Goal: Transaction & Acquisition: Purchase product/service

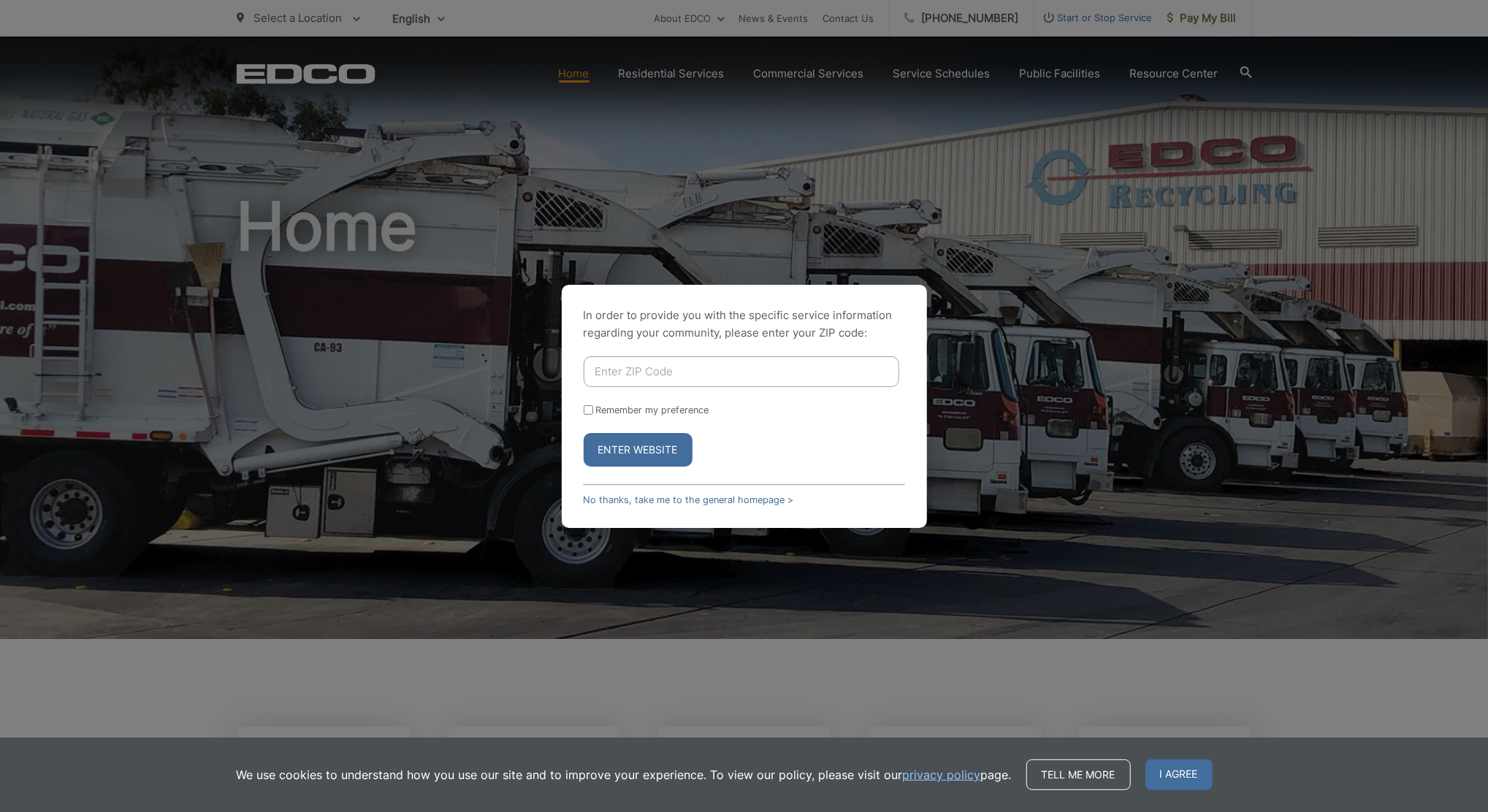
click at [626, 375] on input "Enter ZIP Code" at bounding box center [741, 371] width 316 height 31
type input "92069"
click at [588, 411] on input "Remember my preference" at bounding box center [588, 410] width 10 height 10
checkbox input "true"
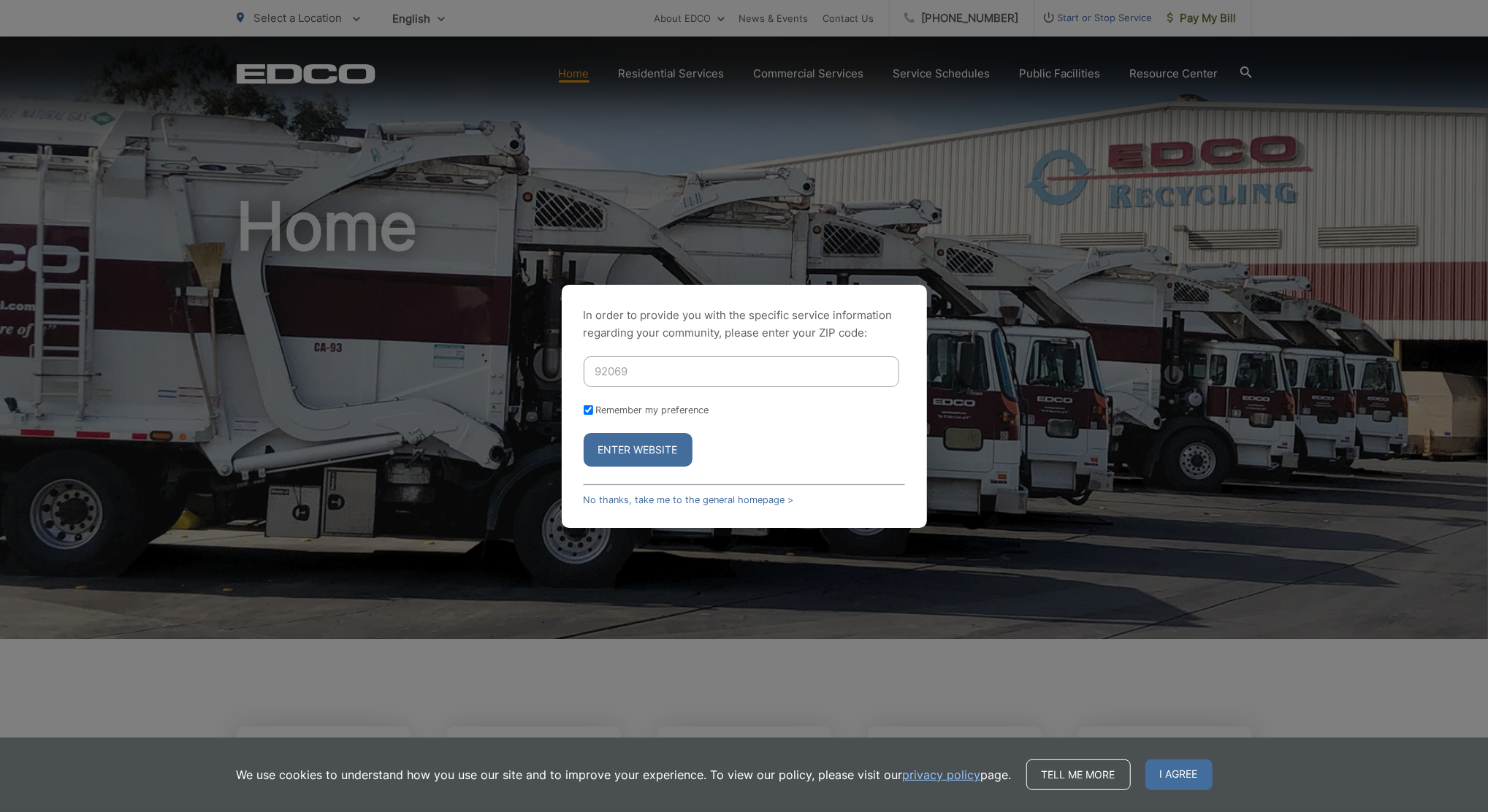
click at [627, 459] on button "Enter Website" at bounding box center [638, 449] width 108 height 33
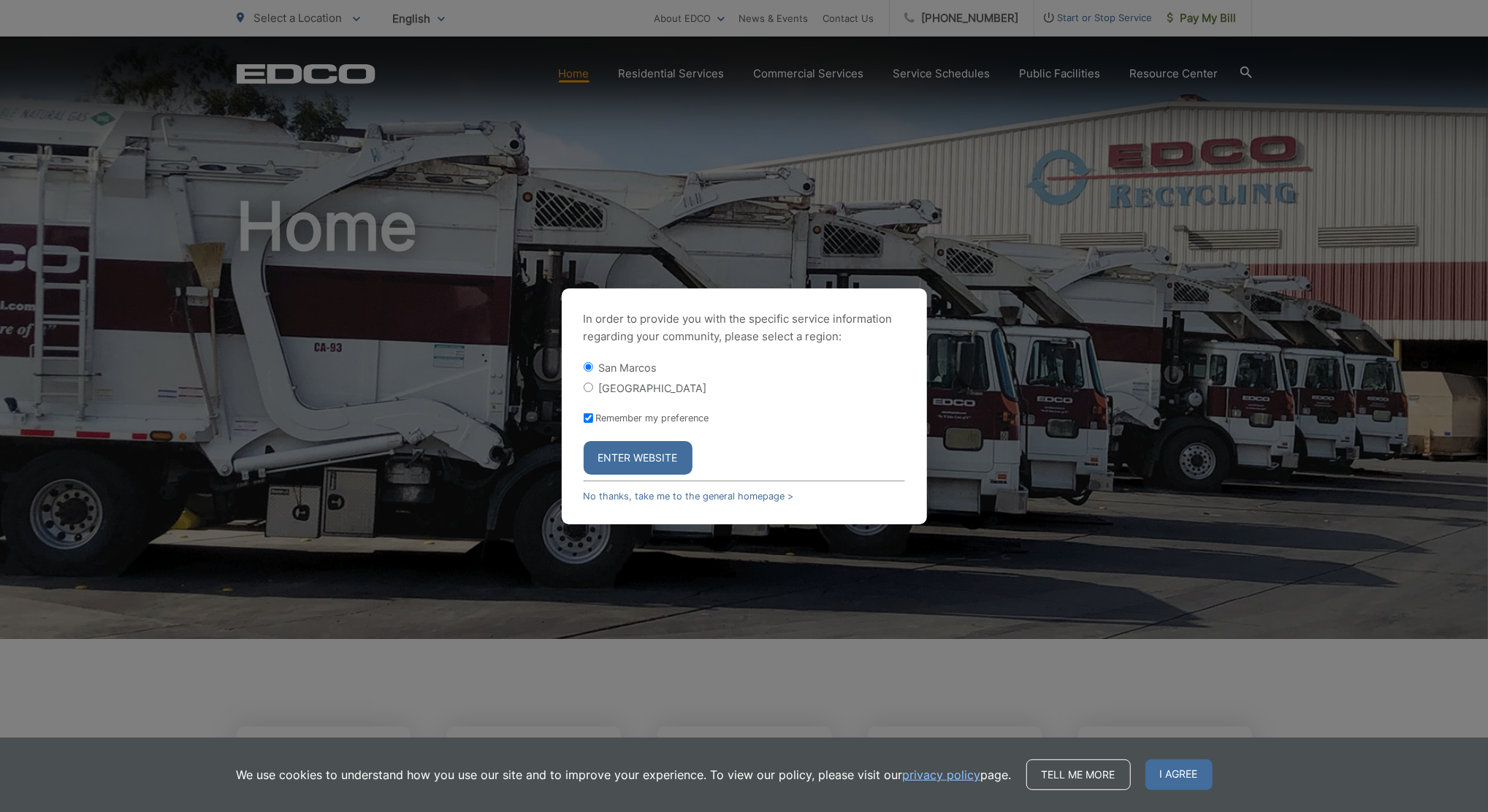
click at [620, 460] on button "Enter Website" at bounding box center [638, 458] width 108 height 33
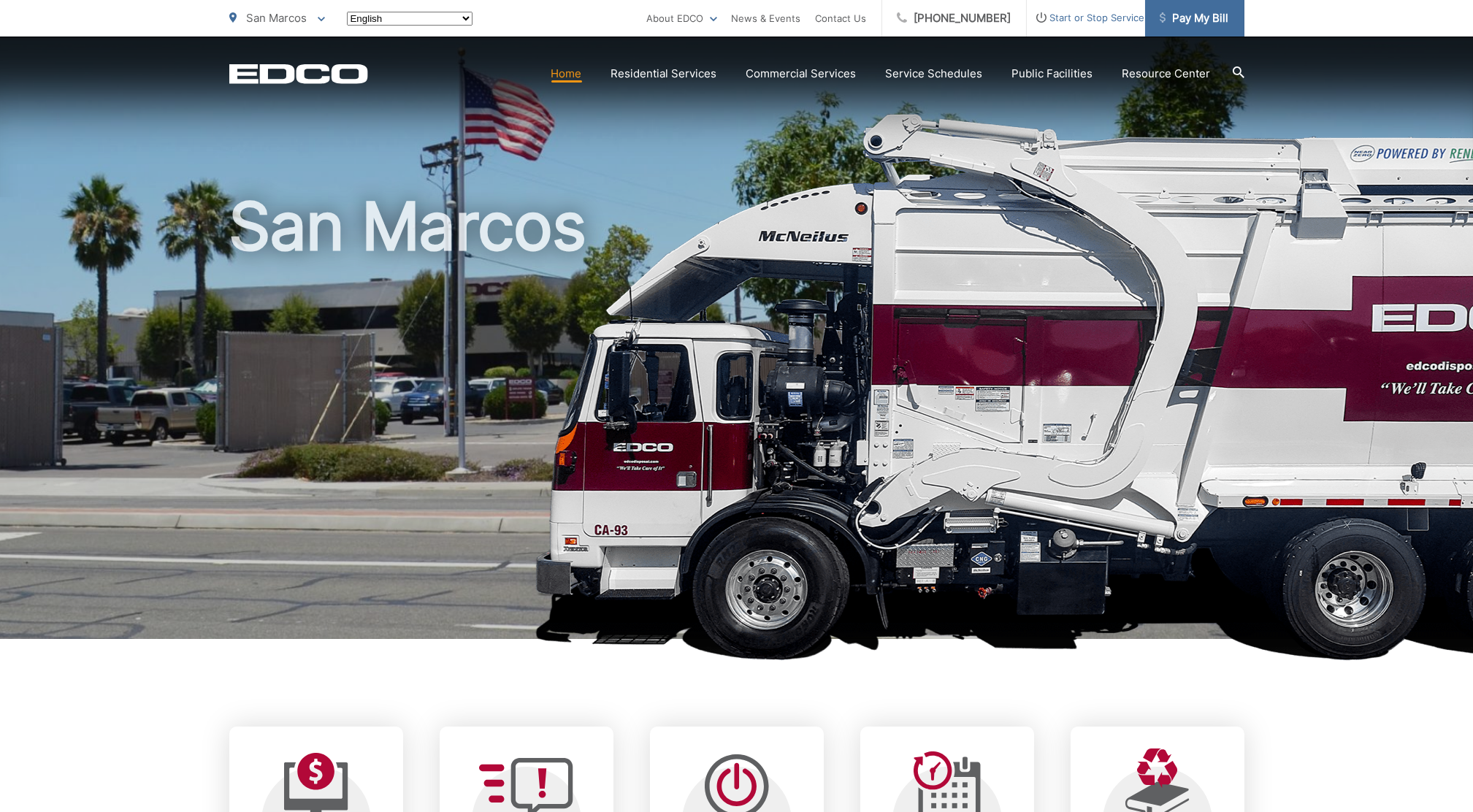
click at [1208, 21] on span "Pay My Bill" at bounding box center [1194, 18] width 69 height 17
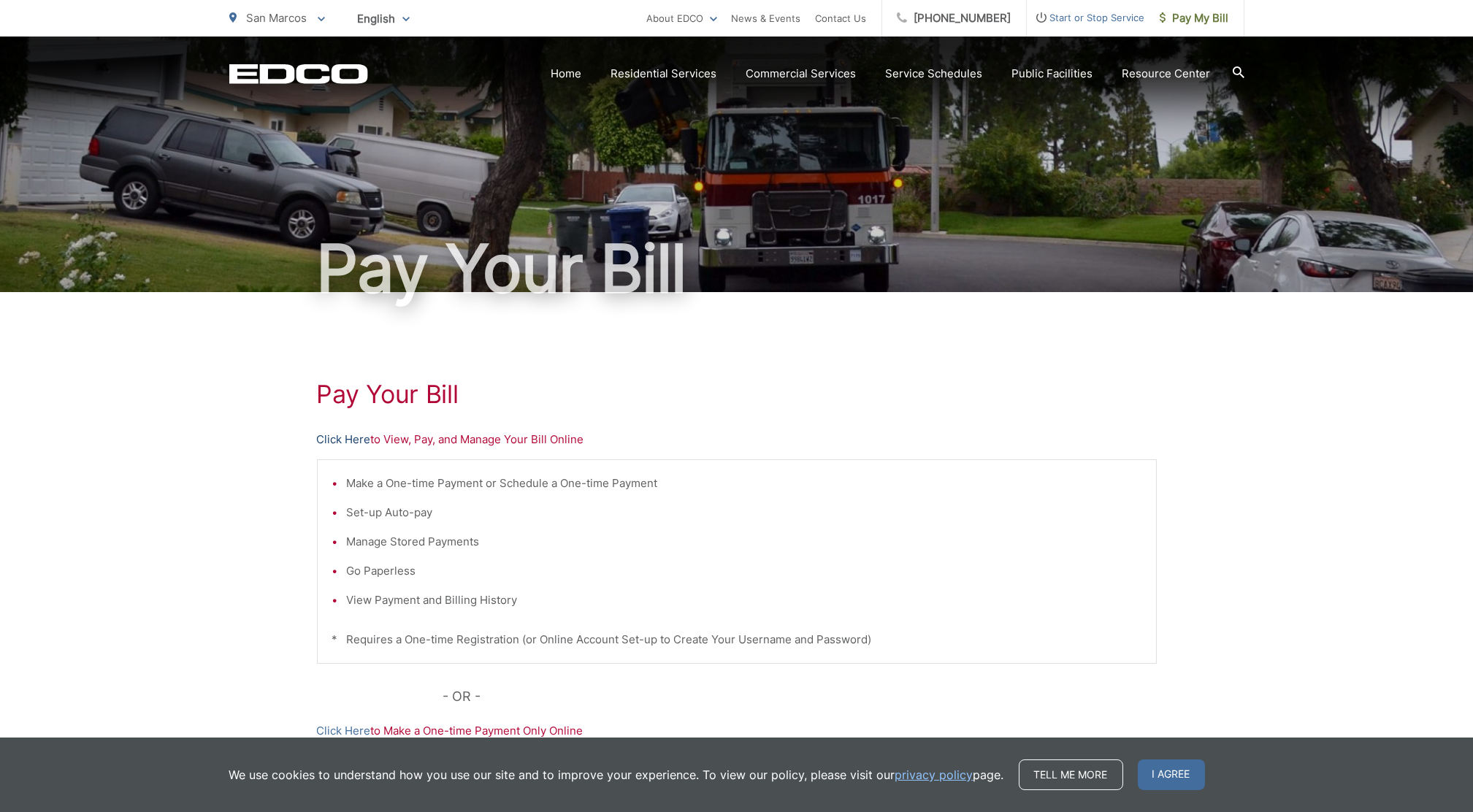
click at [352, 438] on link "Click Here" at bounding box center [344, 440] width 54 height 17
